Goal: Task Accomplishment & Management: Contribute content

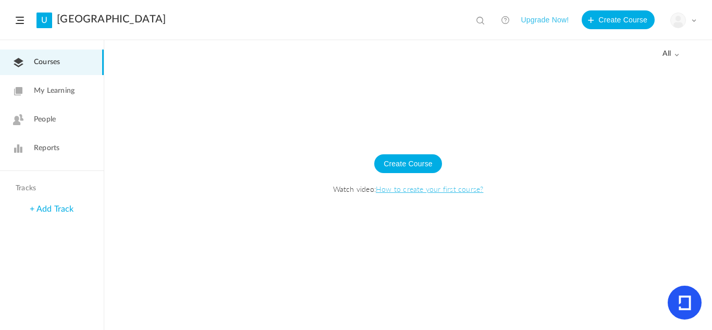
click at [44, 22] on link "U" at bounding box center [45, 21] width 16 height 16
click at [45, 19] on link "U" at bounding box center [45, 21] width 16 height 16
click at [679, 19] on img at bounding box center [678, 20] width 15 height 15
click at [640, 69] on link "University Settings" at bounding box center [647, 65] width 98 height 19
click at [402, 165] on button "Create Course" at bounding box center [408, 163] width 68 height 19
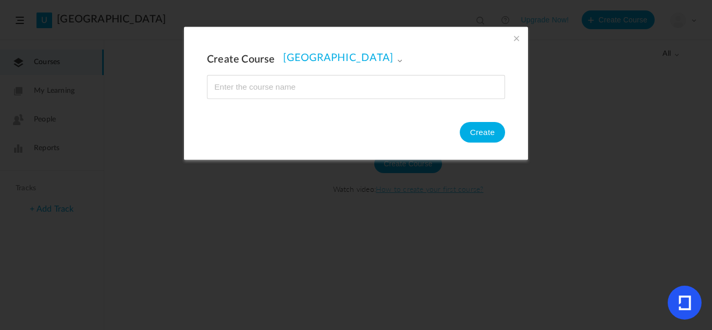
click at [512, 37] on span at bounding box center [516, 38] width 11 height 11
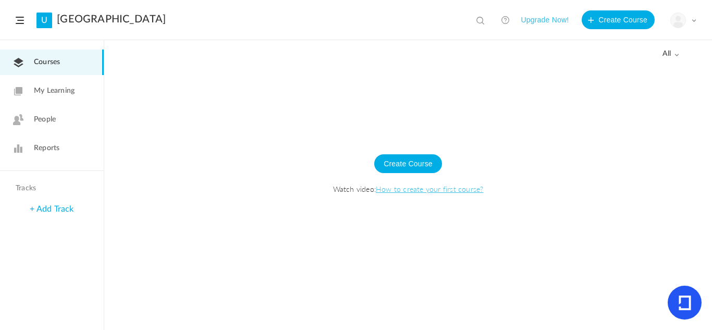
click at [68, 100] on link "My Learning" at bounding box center [52, 91] width 104 height 26
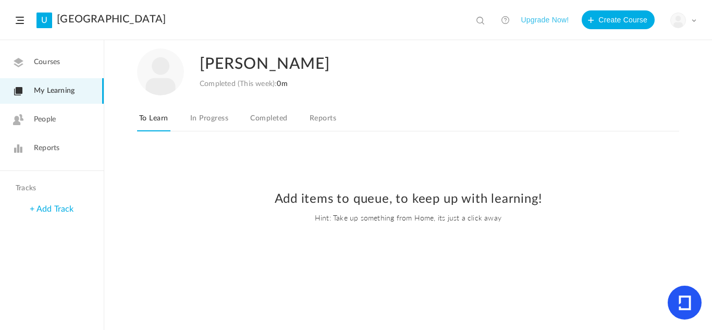
click at [227, 119] on link "In Progress" at bounding box center [209, 122] width 42 height 20
click at [46, 50] on link "Courses" at bounding box center [52, 63] width 104 height 26
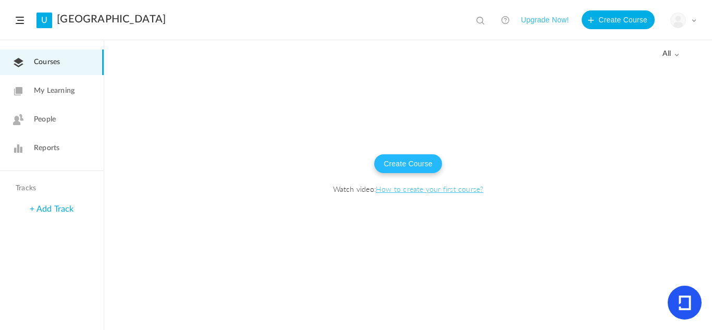
click at [395, 168] on button "Create Course" at bounding box center [408, 163] width 68 height 19
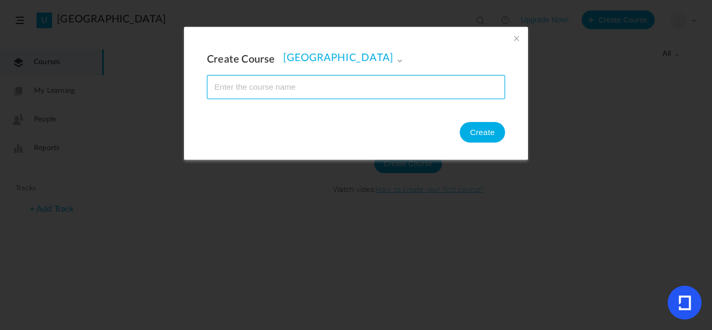
paste input "ART 110 – Foundations of Creative Drawing"
type input "ART 110 – Foundations of Creative Drawing"
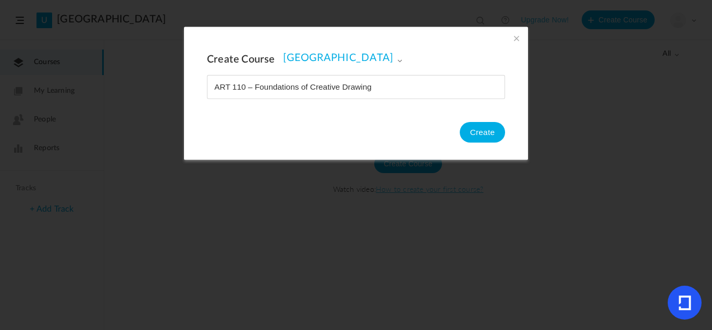
click at [490, 148] on div "Create Course [GEOGRAPHIC_DATA] [GEOGRAPHIC_DATA] Create" at bounding box center [356, 93] width 344 height 133
click at [488, 138] on button "Create" at bounding box center [482, 132] width 45 height 21
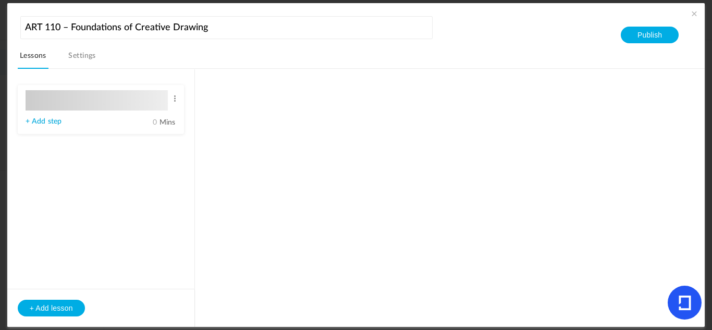
type input "Lesson 1"
type input "0"
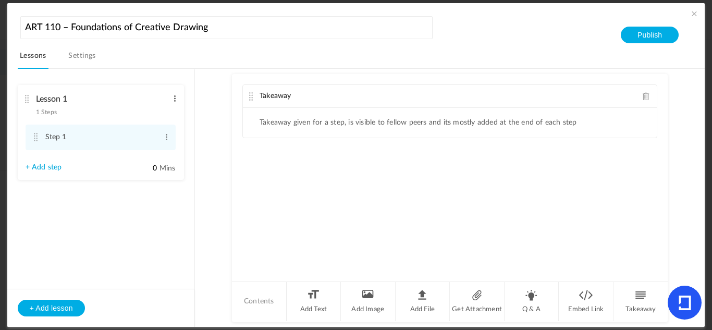
click at [174, 97] on span at bounding box center [175, 98] width 8 height 10
click at [167, 117] on link "Edit" at bounding box center [158, 116] width 41 height 13
click at [171, 102] on span at bounding box center [175, 98] width 8 height 10
click at [165, 111] on link "Edit" at bounding box center [158, 116] width 41 height 13
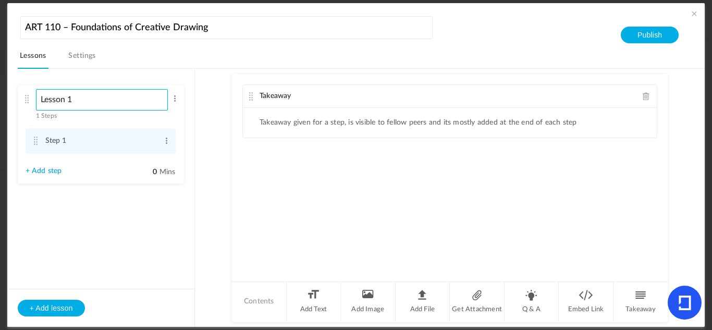
click at [110, 98] on input "Lesson 1" at bounding box center [102, 99] width 132 height 21
paste input "Introduction to Drawing as a Creative Practice"
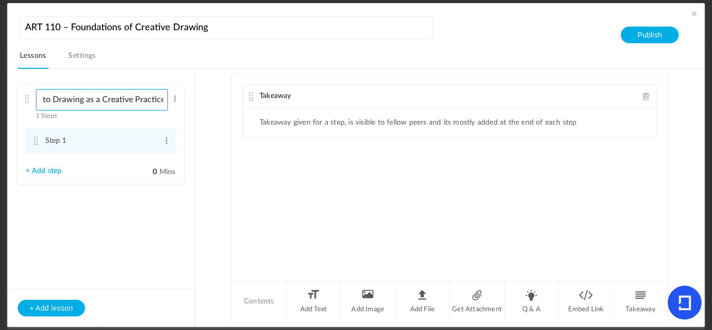
type input "Introduction to Drawing as a Creative Practice"
click at [121, 221] on aside "Introduction to Drawing as a Creative Practice 1 Steps Edit Delete Step 1 Edit …" at bounding box center [101, 197] width 188 height 257
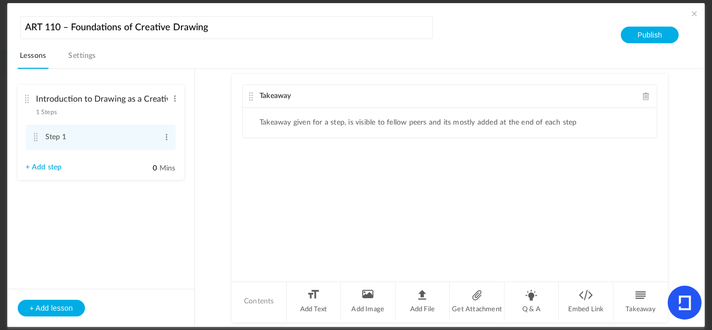
click at [88, 59] on link "Settings" at bounding box center [82, 59] width 32 height 20
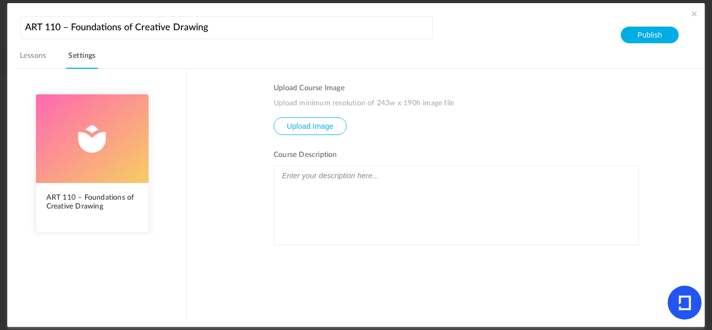
click at [288, 126] on input "file" at bounding box center [310, 134] width 72 height 32
click at [307, 126] on input "file" at bounding box center [310, 134] width 72 height 32
click at [310, 136] on ul "Upload Course Image Upload minimum resolution of 243w x 190h image file Upload …" at bounding box center [456, 201] width 365 height 235
click at [314, 129] on input "file" at bounding box center [310, 134] width 72 height 32
click at [319, 127] on input "file" at bounding box center [310, 134] width 72 height 32
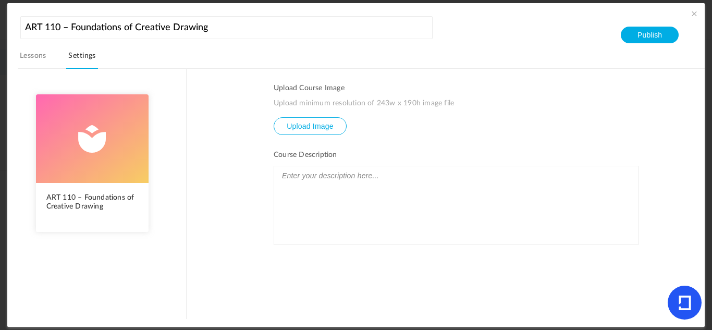
type input "C:\fakepath\download (12).png"
click at [319, 127] on input "file" at bounding box center [310, 134] width 72 height 32
type input "C:\fakepath\download (12).png"
click at [311, 129] on input "file" at bounding box center [310, 134] width 72 height 32
click at [285, 115] on li "Upload Course Image Upload minimum resolution of 243w x 190h image file Upload …" at bounding box center [456, 109] width 365 height 51
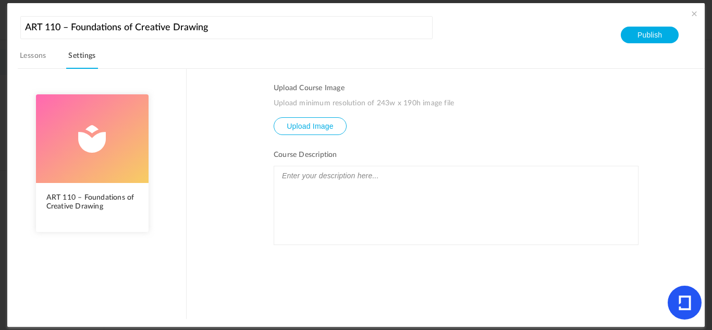
click at [291, 120] on input "file" at bounding box center [310, 134] width 72 height 32
type input "C:\fakepath\download (13).png"
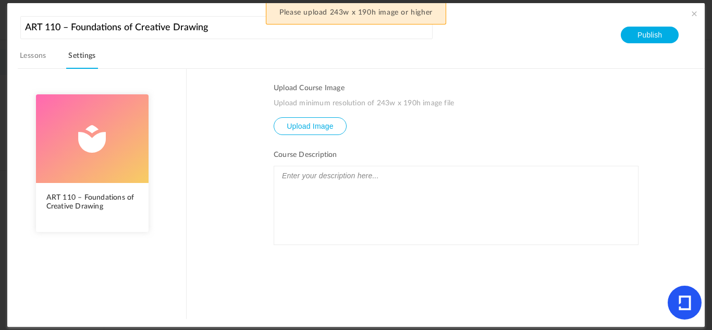
click at [37, 69] on aside "ART 110 – Foundations of Creative Drawing [GEOGRAPHIC_DATA]" at bounding box center [96, 193] width 179 height 250
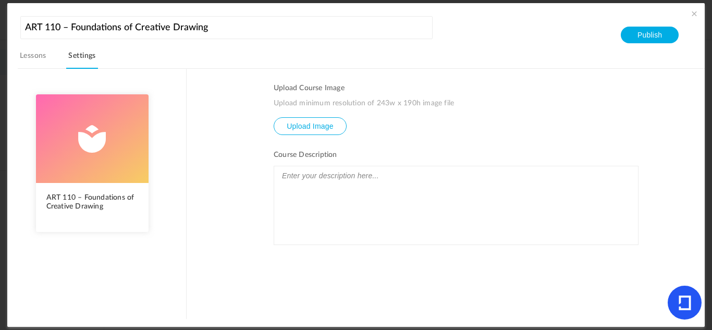
click at [314, 132] on input "file" at bounding box center [310, 134] width 72 height 32
click at [689, 17] on span at bounding box center [694, 13] width 10 height 10
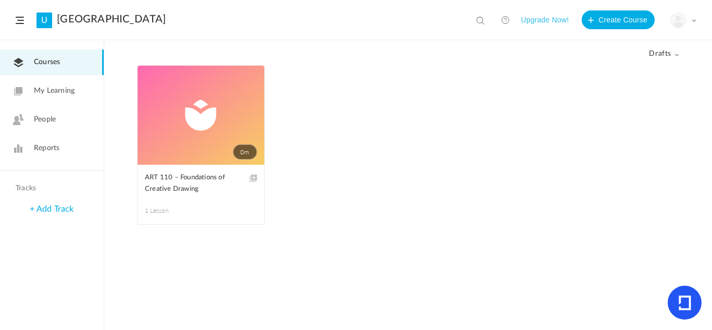
click at [76, 92] on link "My Learning" at bounding box center [52, 91] width 104 height 26
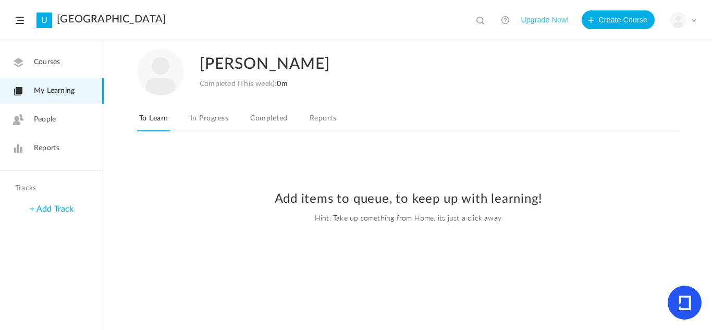
click at [39, 59] on span "Courses" at bounding box center [47, 62] width 26 height 11
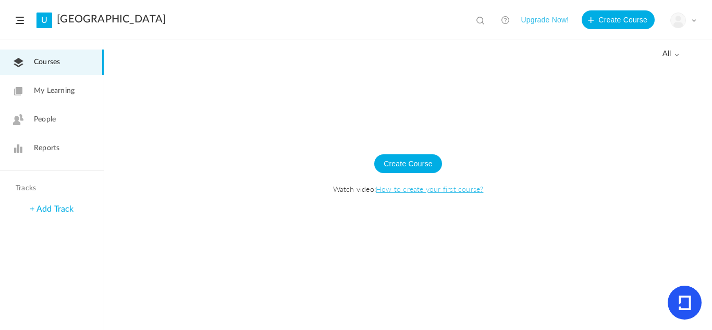
click at [42, 104] on nav "Courses My Learning People Reports" at bounding box center [52, 105] width 104 height 131
click at [93, 87] on link "My Learning" at bounding box center [52, 91] width 104 height 26
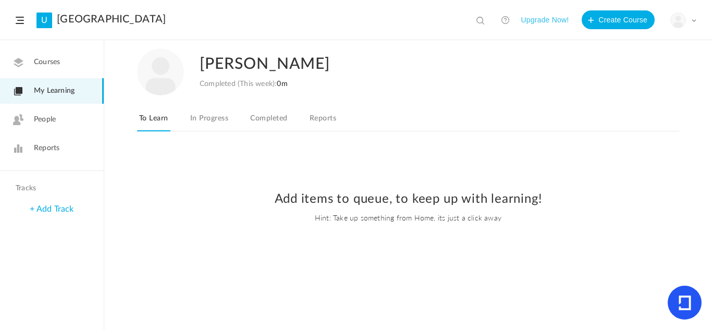
click at [202, 113] on link "In Progress" at bounding box center [209, 122] width 42 height 20
click at [268, 126] on link "Completed" at bounding box center [268, 122] width 41 height 20
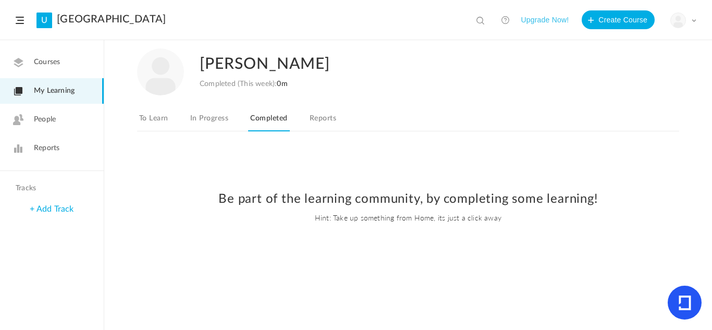
click at [156, 123] on link "To Learn" at bounding box center [153, 122] width 33 height 20
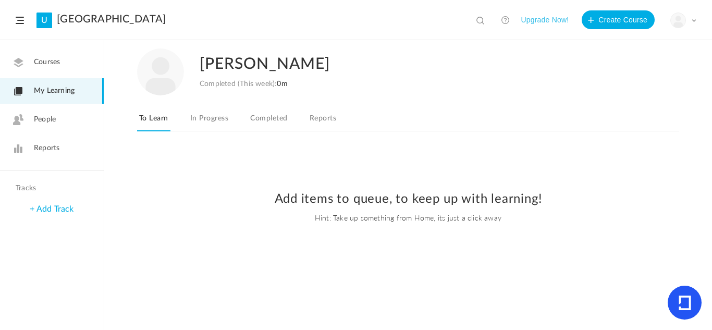
click at [73, 68] on link "Courses" at bounding box center [52, 63] width 104 height 26
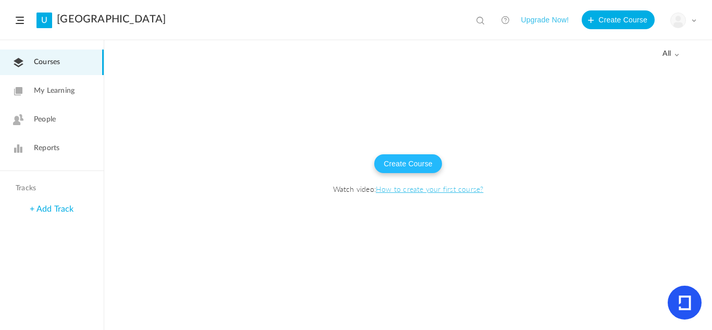
click at [392, 161] on button "Create Course" at bounding box center [408, 163] width 68 height 19
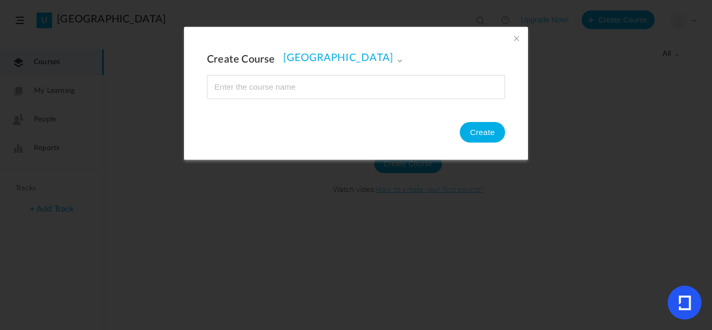
type input "Monstresor continues to act blissful in front of [PERSON_NAME], which is ironic…"
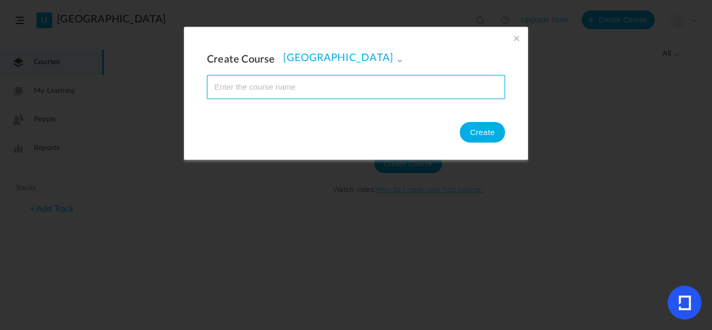
paste input "ART 110 – Foundations of Creative Drawing"
type input "ART 110 – Foundations of Creative Drawing"
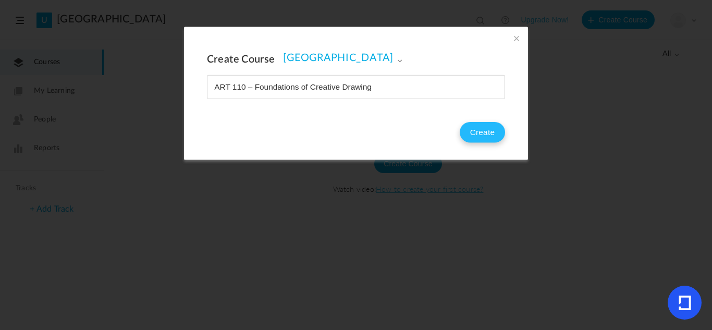
click at [473, 132] on button "Create" at bounding box center [482, 132] width 45 height 21
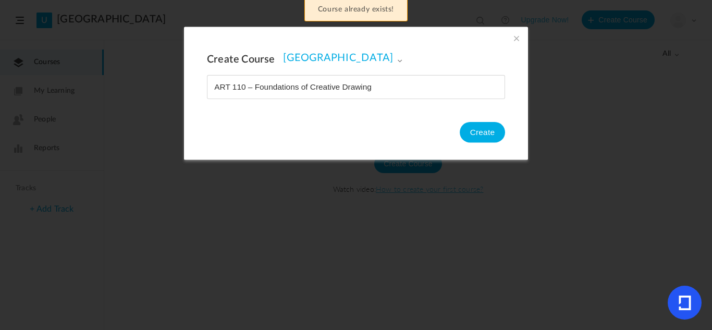
click at [514, 40] on span at bounding box center [516, 38] width 11 height 11
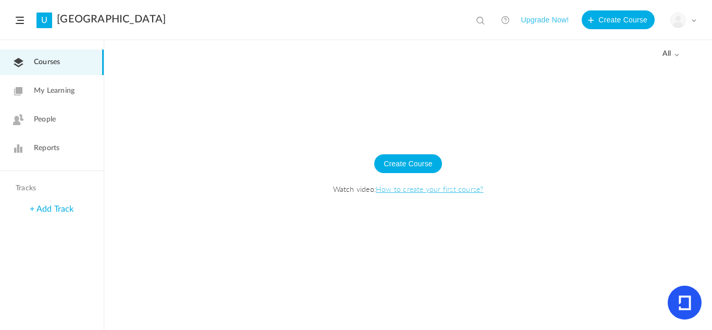
click at [61, 98] on link "My Learning" at bounding box center [52, 91] width 104 height 26
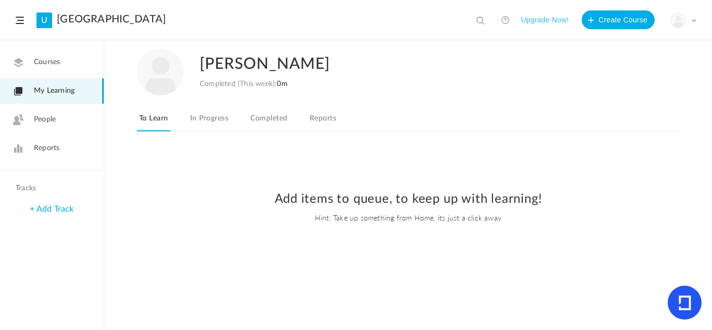
click at [198, 117] on link "In Progress" at bounding box center [209, 122] width 42 height 20
click at [275, 113] on link "Completed" at bounding box center [268, 122] width 41 height 20
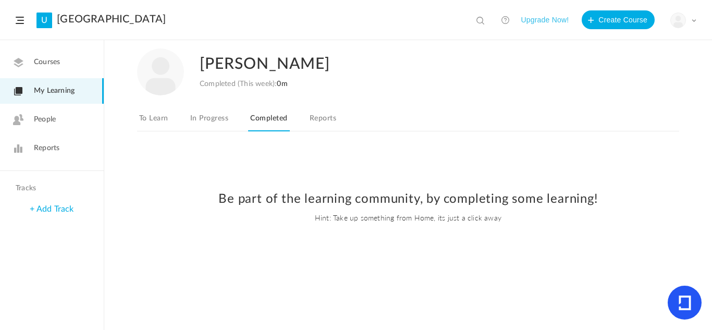
click at [311, 129] on link "Reports" at bounding box center [323, 122] width 31 height 20
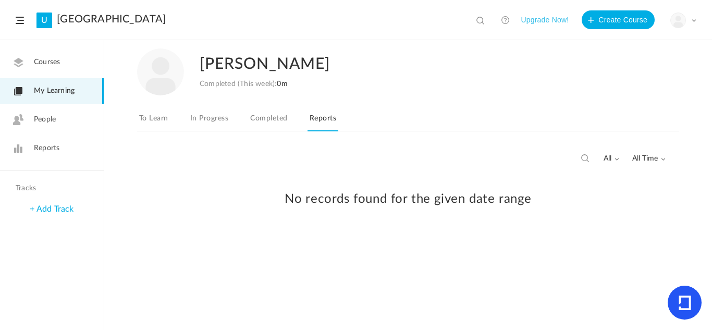
click at [180, 110] on div "[PERSON_NAME] Completed (This week): 0m To Learn In Progress Completed Reports" at bounding box center [408, 94] width 542 height 107
click at [158, 117] on link "To Learn" at bounding box center [153, 122] width 33 height 20
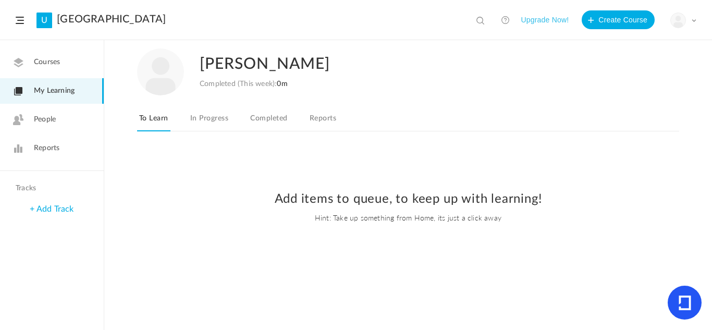
click at [60, 55] on link "Courses" at bounding box center [52, 63] width 104 height 26
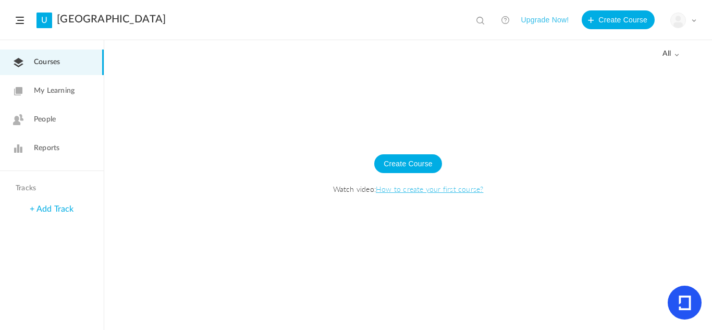
click at [655, 53] on div "All all All Drafts" at bounding box center [408, 53] width 542 height 25
click at [670, 57] on span "all" at bounding box center [671, 54] width 17 height 9
click at [623, 94] on link "Drafts" at bounding box center [630, 95] width 98 height 19
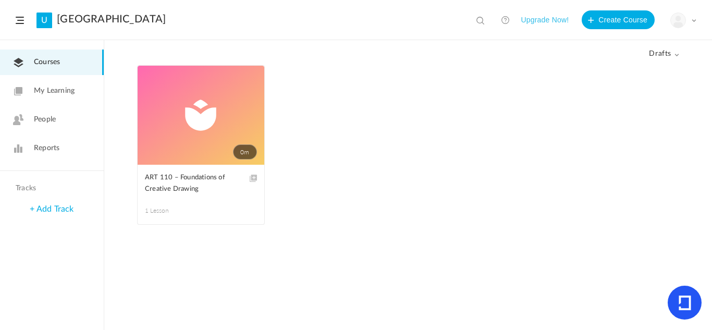
click at [199, 201] on figcaption "ART 110 – Foundations of Creative Drawing 1 Lesson" at bounding box center [201, 194] width 127 height 59
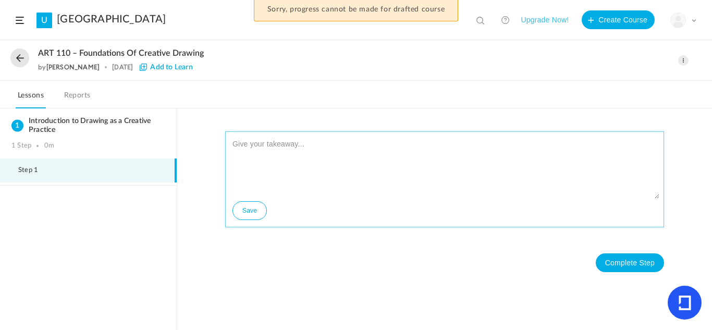
click at [289, 156] on textarea at bounding box center [445, 167] width 430 height 63
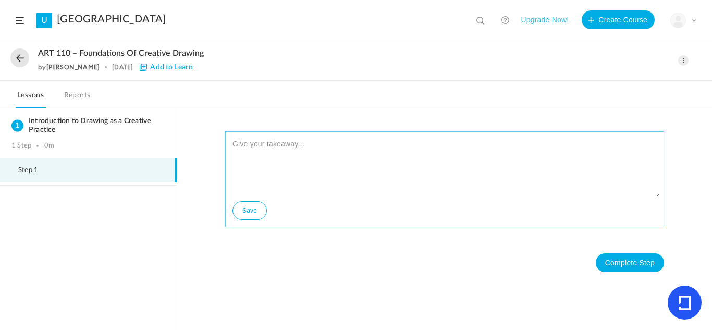
click at [287, 154] on textarea at bounding box center [445, 167] width 430 height 63
paste textarea "Learning Objectives By the end of this week, students will be able to: Understa…"
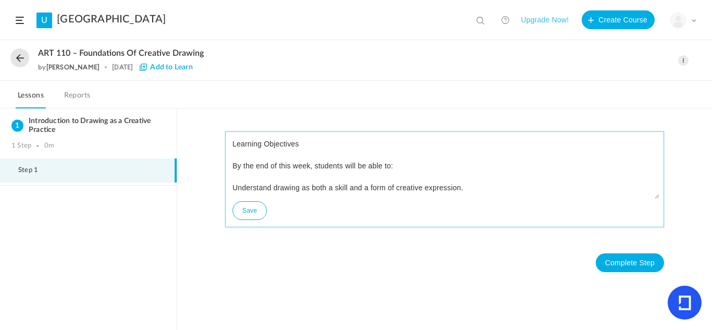
scroll to position [59, 0]
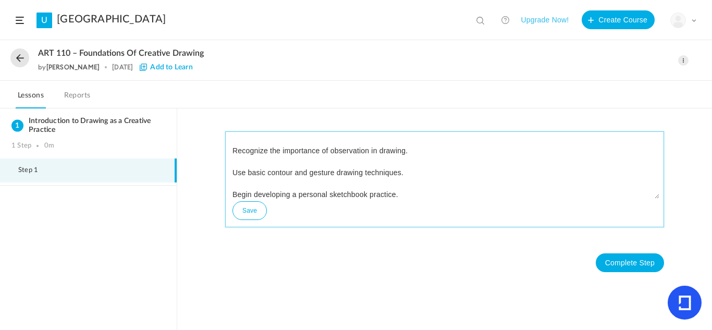
click at [256, 209] on button "Save" at bounding box center [250, 210] width 34 height 19
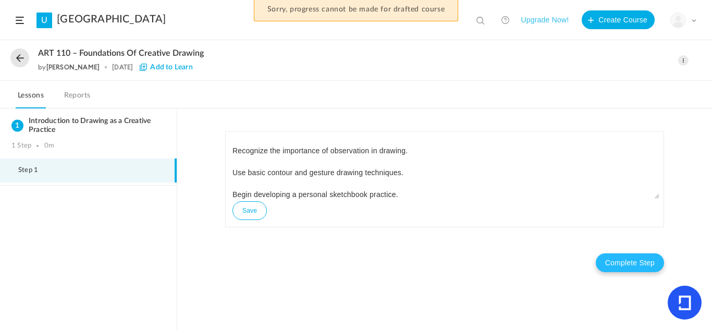
click at [641, 259] on button "Complete Step" at bounding box center [630, 262] width 68 height 19
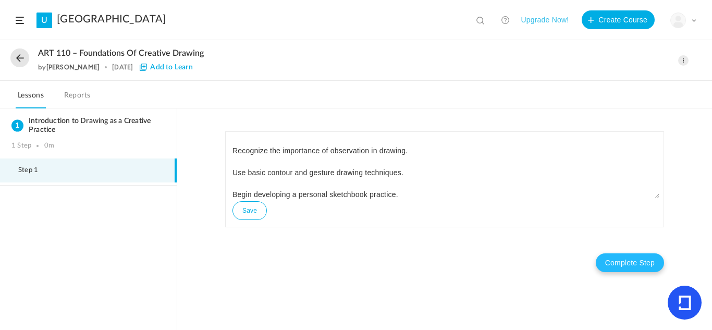
scroll to position [0, 0]
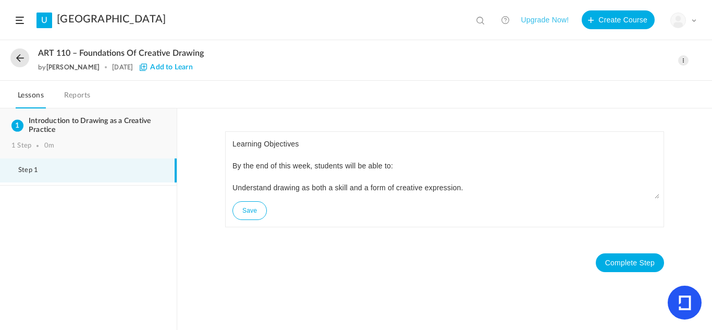
click at [56, 109] on div "Introduction to Drawing as a Creative Practice 1 Step 0m" at bounding box center [88, 133] width 177 height 50
click at [385, 221] on div "Learning Objectives By the end of this week, students will be able to: Understa…" at bounding box center [444, 179] width 439 height 96
drag, startPoint x: 19, startPoint y: 57, endPoint x: 77, endPoint y: 125, distance: 89.5
click at [77, 125] on div "ART 110 – Foundations of Creative Drawing by [PERSON_NAME] [DATE] Add to Learn …" at bounding box center [356, 185] width 712 height 289
click at [99, 130] on h3 "Introduction to Drawing as a Creative Practice" at bounding box center [88, 126] width 154 height 18
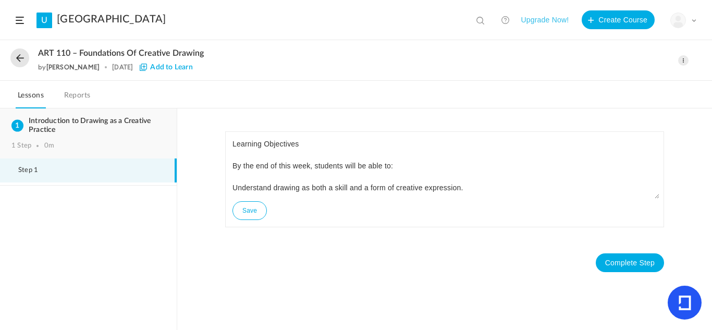
click at [99, 130] on h3 "Introduction to Drawing as a Creative Practice" at bounding box center [88, 126] width 154 height 18
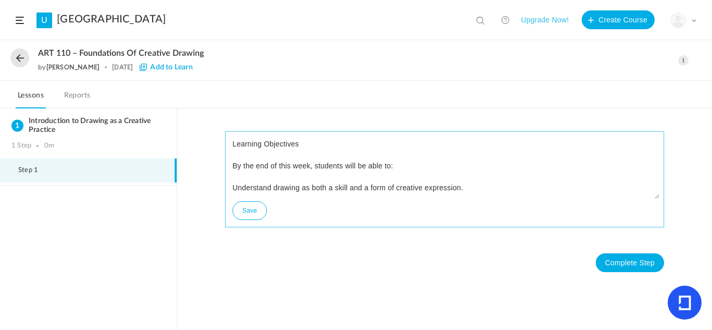
click at [459, 187] on textarea "Learning Objectives By the end of this week, students will be able to: Understa…" at bounding box center [445, 167] width 430 height 63
drag, startPoint x: 471, startPoint y: 188, endPoint x: 206, endPoint y: 122, distance: 273.0
click at [206, 122] on div "Learning Objectives By the end of this week, students will be able to: Understa…" at bounding box center [444, 219] width 535 height 222
type textarea "Recognize the importance of observation in drawing. Use basic contour and gestu…"
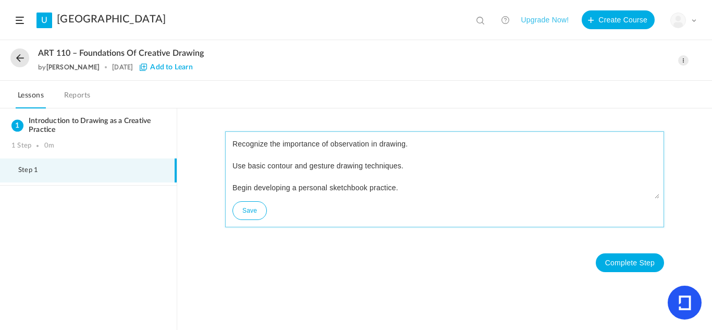
drag, startPoint x: 233, startPoint y: 162, endPoint x: 503, endPoint y: 268, distance: 290.1
click at [503, 268] on div "Recognize the importance of observation in drawing. Use basic contour and gestu…" at bounding box center [444, 206] width 439 height 151
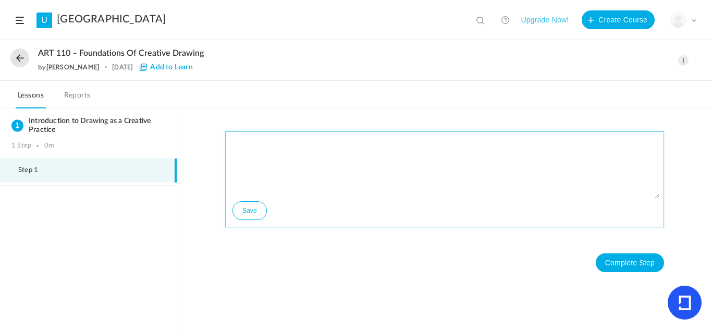
scroll to position [0, 0]
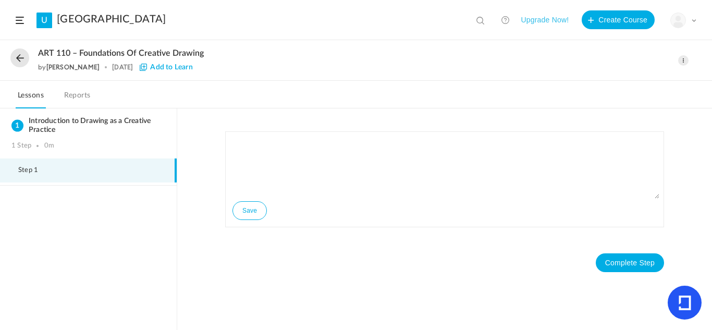
click at [442, 244] on nav "Complete Step" at bounding box center [444, 263] width 439 height 40
click at [684, 59] on span at bounding box center [683, 60] width 10 height 10
click at [644, 84] on link "Edit" at bounding box center [639, 83] width 98 height 19
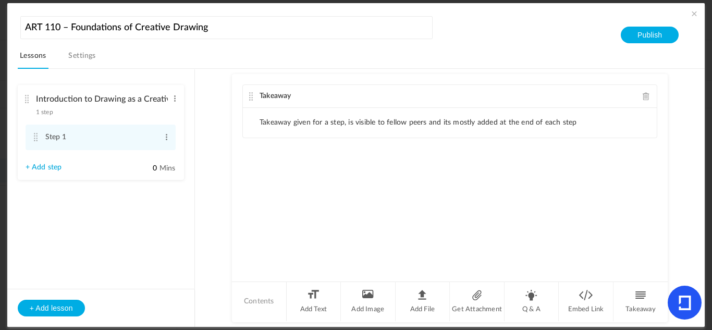
click at [305, 120] on li "Takeaway given for a step, is visible to fellow peers and its mostly added at t…" at bounding box center [419, 122] width 318 height 9
click at [594, 119] on ul "Takeaway given for a step, is visible to fellow peers and its mostly added at t…" at bounding box center [450, 123] width 414 height 30
click at [564, 120] on li "Takeaway given for a step, is visible to fellow peers and its mostly added at t…" at bounding box center [419, 122] width 318 height 9
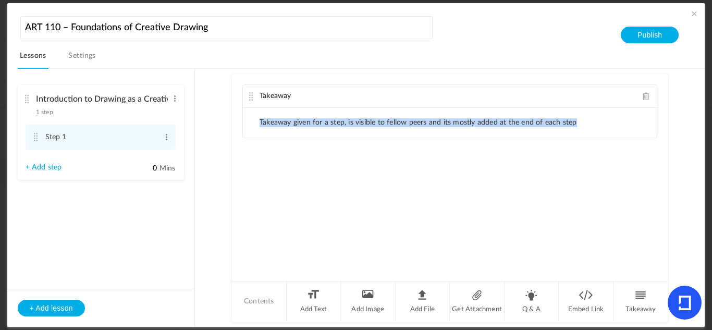
click at [564, 120] on li "Takeaway given for a step, is visible to fellow peers and its mostly added at t…" at bounding box center [419, 122] width 318 height 9
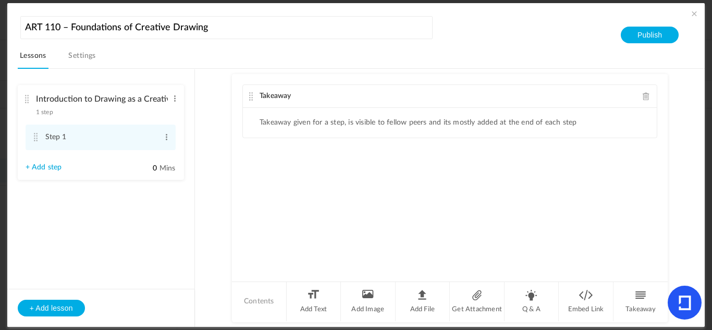
click at [248, 146] on div "Takeaway Takeaway given for a step, is visible to fellow peers and its mostly a…" at bounding box center [450, 177] width 436 height 206
click at [163, 133] on span at bounding box center [167, 137] width 8 height 10
click at [322, 124] on li "Takeaway given for a step, is visible to fellow peers and its mostly added at t…" at bounding box center [419, 122] width 318 height 9
click at [318, 295] on li "Add Text" at bounding box center [314, 301] width 55 height 39
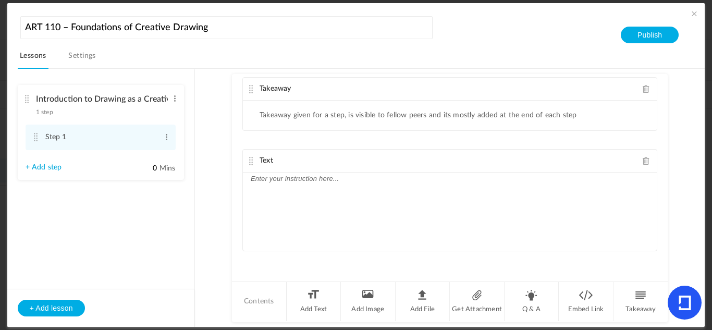
click at [307, 180] on p at bounding box center [450, 179] width 398 height 13
click at [305, 154] on div "Text" at bounding box center [450, 161] width 414 height 23
click at [264, 161] on span "Text" at bounding box center [267, 160] width 14 height 7
click at [253, 163] on cite at bounding box center [251, 161] width 7 height 8
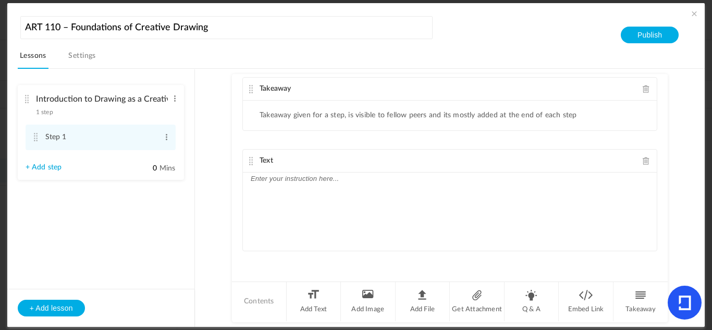
click at [279, 178] on p at bounding box center [450, 179] width 398 height 13
click at [643, 161] on span at bounding box center [646, 161] width 7 height 8
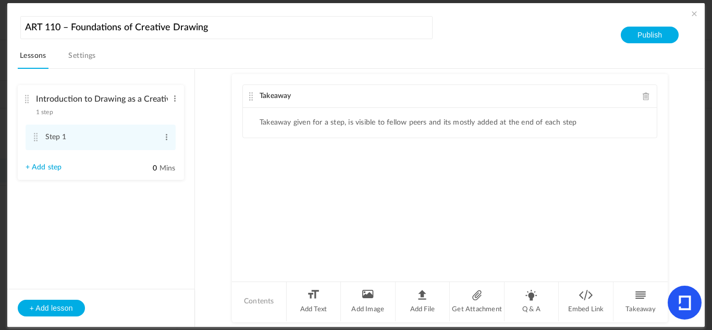
scroll to position [0, 0]
